Goal: Information Seeking & Learning: Learn about a topic

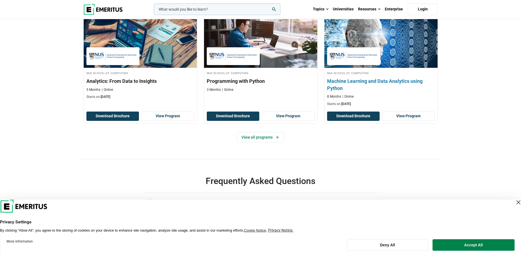
scroll to position [273, 0]
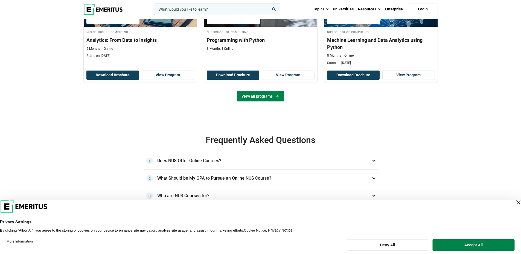
click at [258, 101] on link "View all programs" at bounding box center [260, 96] width 47 height 10
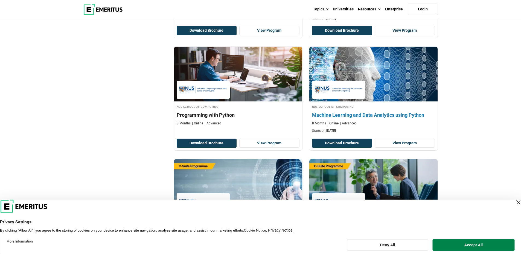
scroll to position [273, 0]
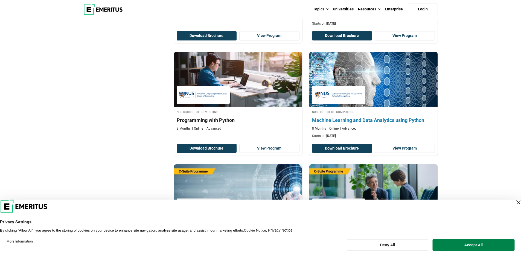
click at [378, 111] on h4 "NUS School of Computing" at bounding box center [373, 111] width 123 height 5
